Goal: Obtain resource: Download file/media

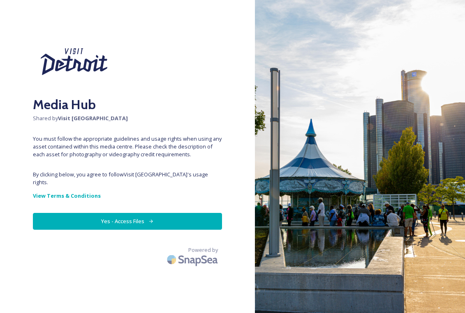
click at [114, 213] on button "Yes - Access Files" at bounding box center [127, 221] width 189 height 17
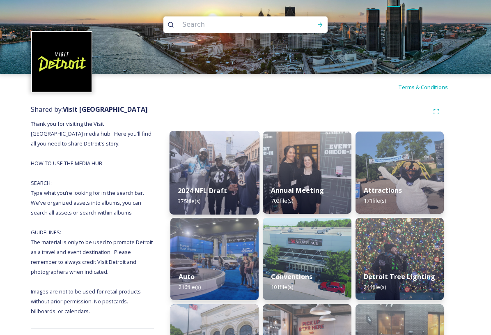
click at [210, 159] on img at bounding box center [215, 173] width 90 height 84
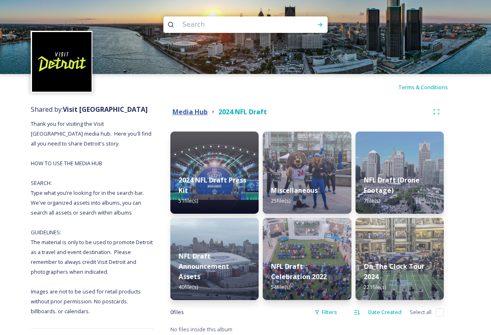
click at [187, 109] on strong "Media Hub" at bounding box center [190, 111] width 35 height 9
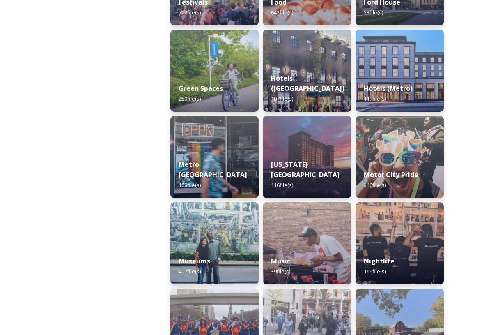
scroll to position [452, 0]
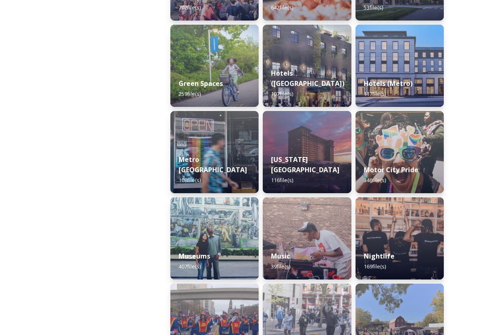
drag, startPoint x: 306, startPoint y: 204, endPoint x: 303, endPoint y: 209, distance: 5.7
click at [305, 204] on img at bounding box center [307, 238] width 88 height 82
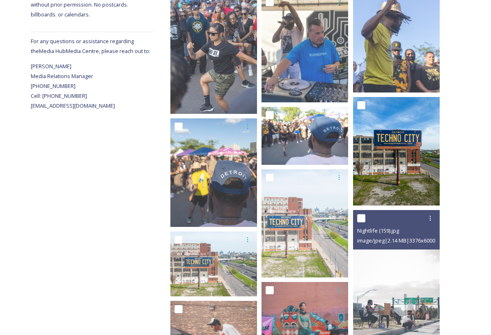
scroll to position [288, 0]
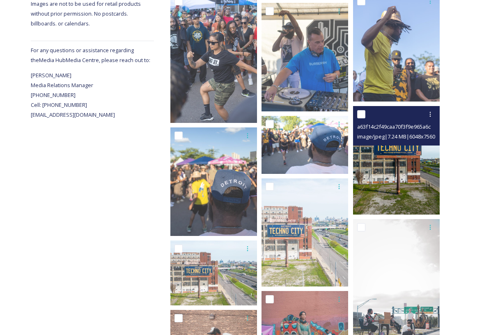
click at [398, 165] on img at bounding box center [396, 160] width 87 height 108
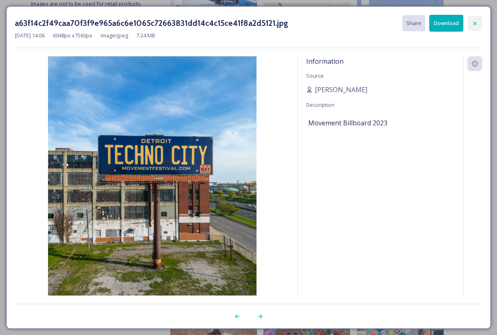
click at [464, 23] on icon at bounding box center [475, 23] width 7 height 7
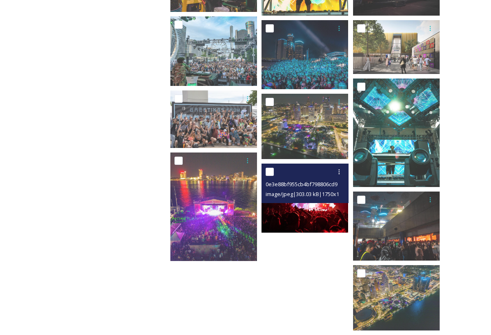
scroll to position [813, 0]
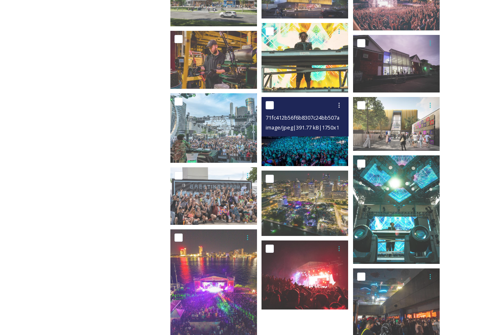
click at [318, 153] on img at bounding box center [305, 131] width 87 height 69
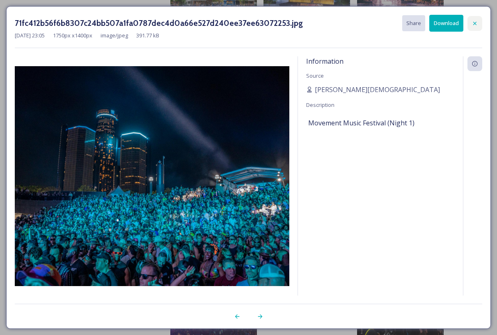
click at [464, 24] on icon at bounding box center [475, 22] width 3 height 3
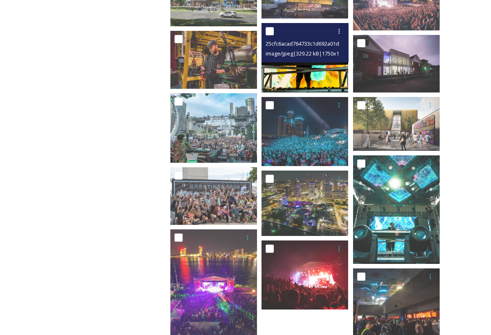
click at [298, 67] on img at bounding box center [305, 57] width 87 height 69
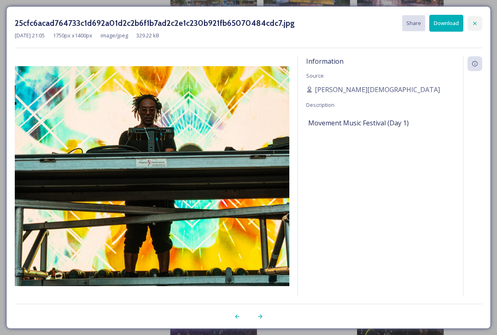
click at [464, 24] on icon at bounding box center [475, 23] width 7 height 7
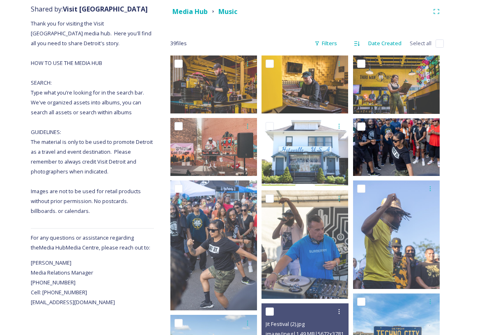
scroll to position [73, 0]
